Goal: Task Accomplishment & Management: Manage account settings

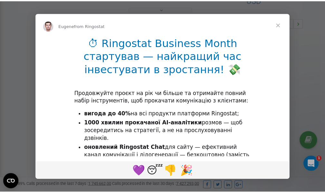
scroll to position [193, 0]
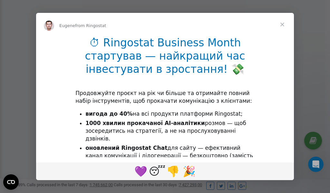
click at [284, 25] on span "Close" at bounding box center [282, 24] width 23 height 23
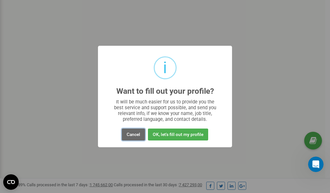
click at [135, 135] on button "Cancel" at bounding box center [133, 135] width 23 height 12
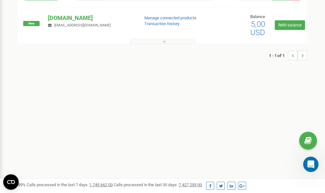
scroll to position [0, 0]
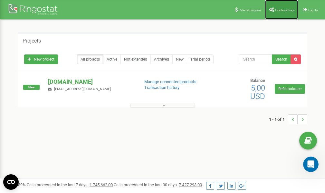
click at [280, 12] on link "Profile settings" at bounding box center [281, 9] width 33 height 19
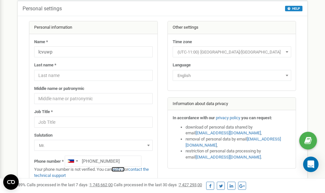
click at [119, 170] on link "verify it" at bounding box center [118, 169] width 13 height 5
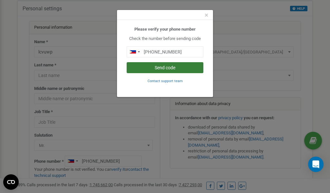
click at [158, 67] on button "Send code" at bounding box center [165, 67] width 77 height 11
